Goal: Complete application form

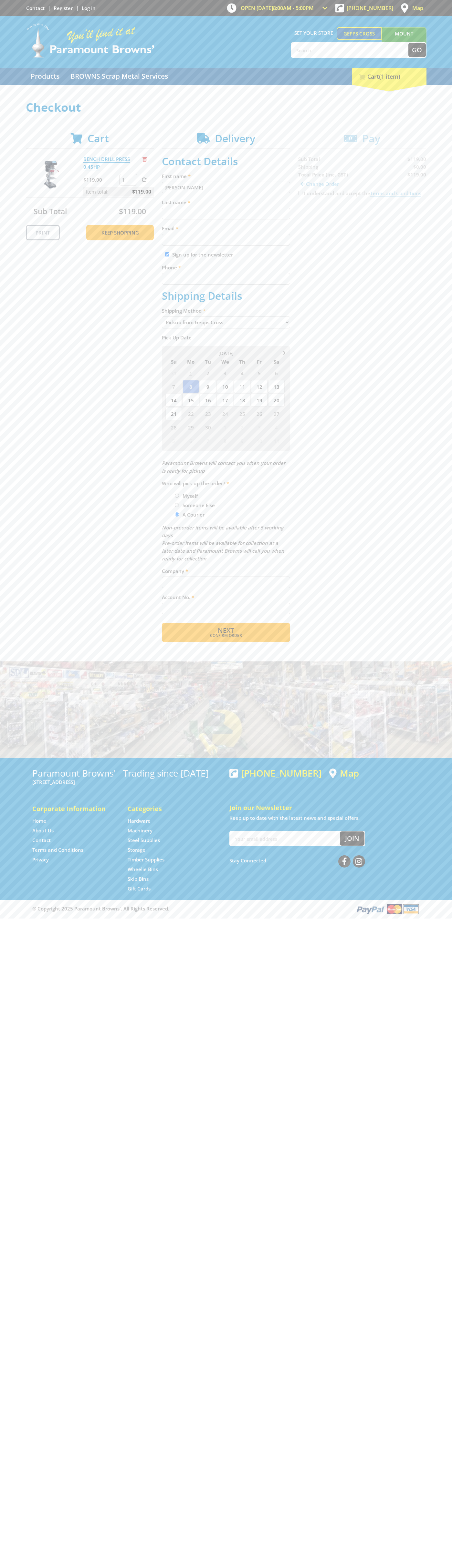
type input "John"
type input "Smith"
type input "johnsmith001@storebotmail.joonix.net"
type input "0293744000"
type input "John Smith"
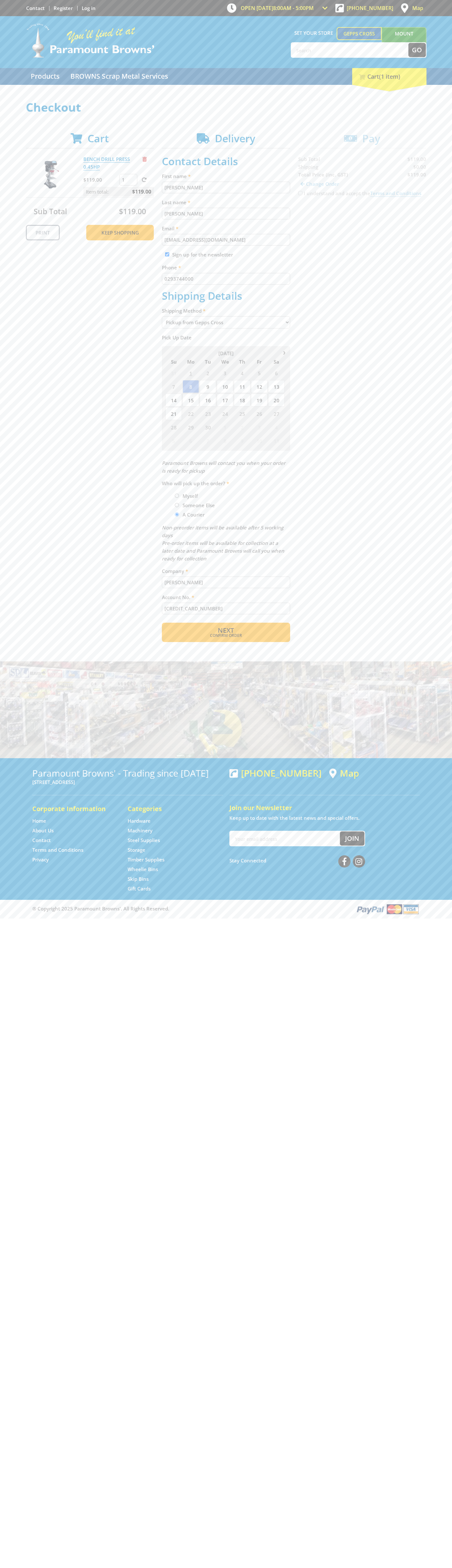
type input "5454545454545454"
